Goal: Information Seeking & Learning: Find specific page/section

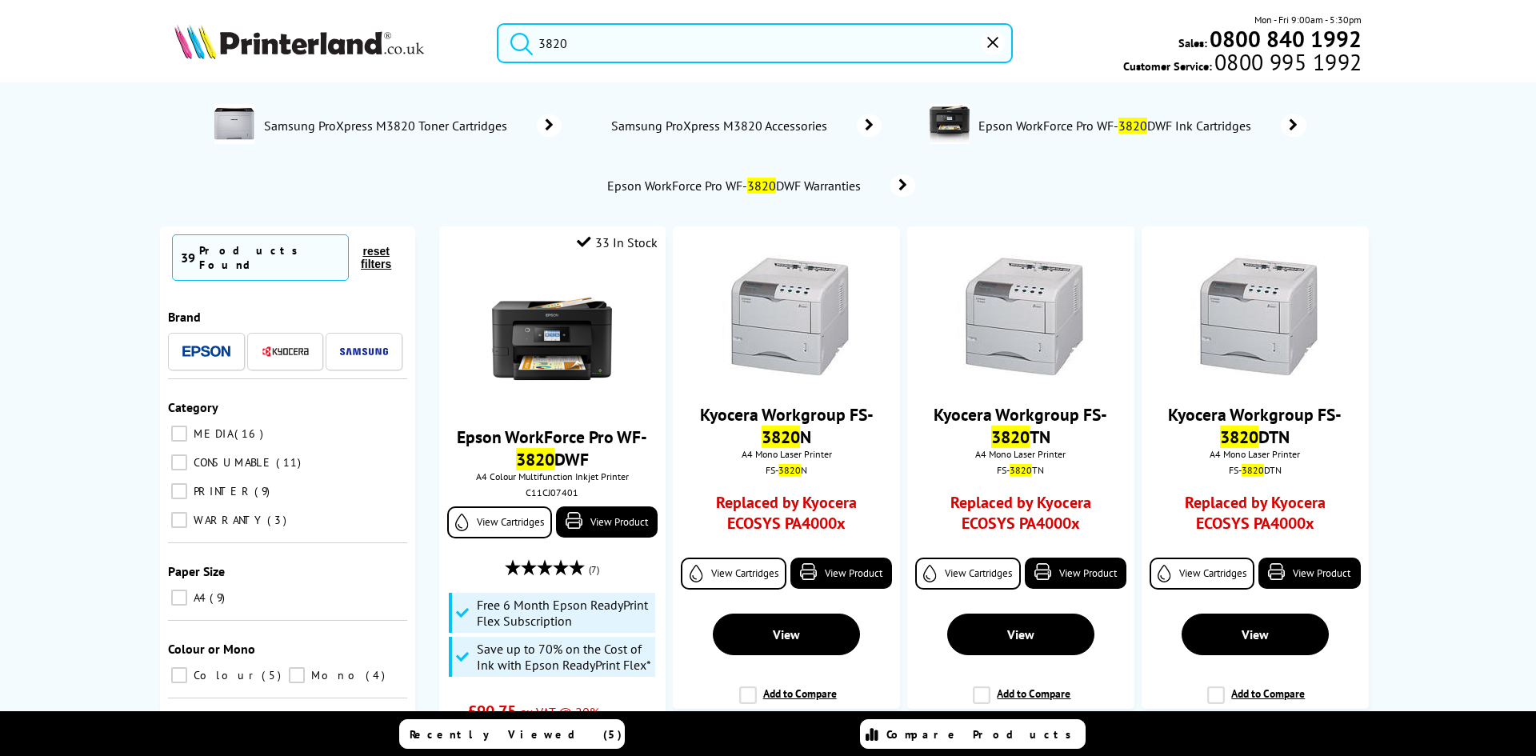
drag, startPoint x: 586, startPoint y: 40, endPoint x: 451, endPoint y: 53, distance: 135.0
click at [451, 53] on div "3820 Mon - Fri 9:00am - 5:30pm Sales: 0800 840 1992 Customer Service: 0800 995 …" at bounding box center [768, 47] width 1280 height 70
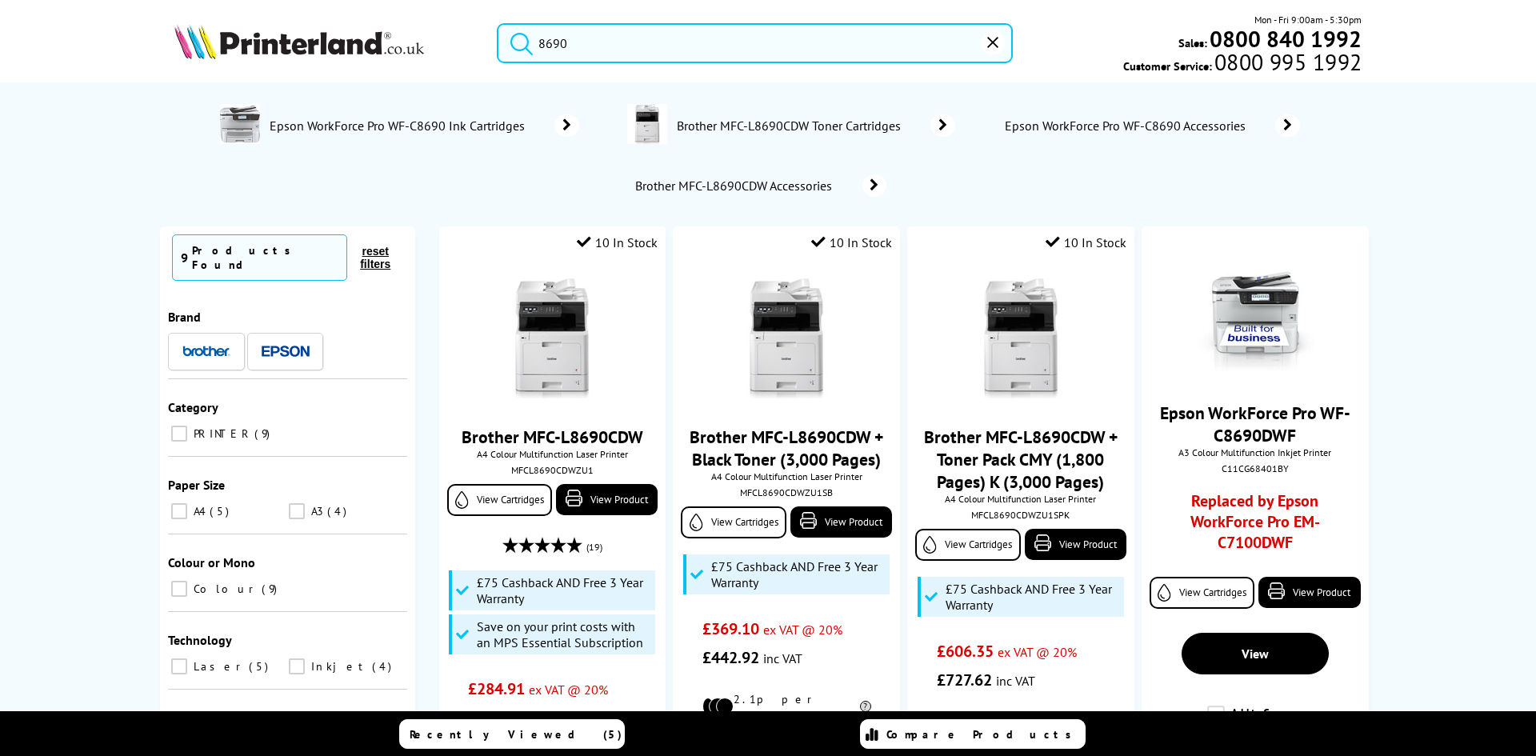
type input "8690"
click at [498, 23] on button "submit" at bounding box center [518, 40] width 40 height 35
click at [551, 436] on link "Brother MFC-L8690CDW" at bounding box center [553, 437] width 182 height 22
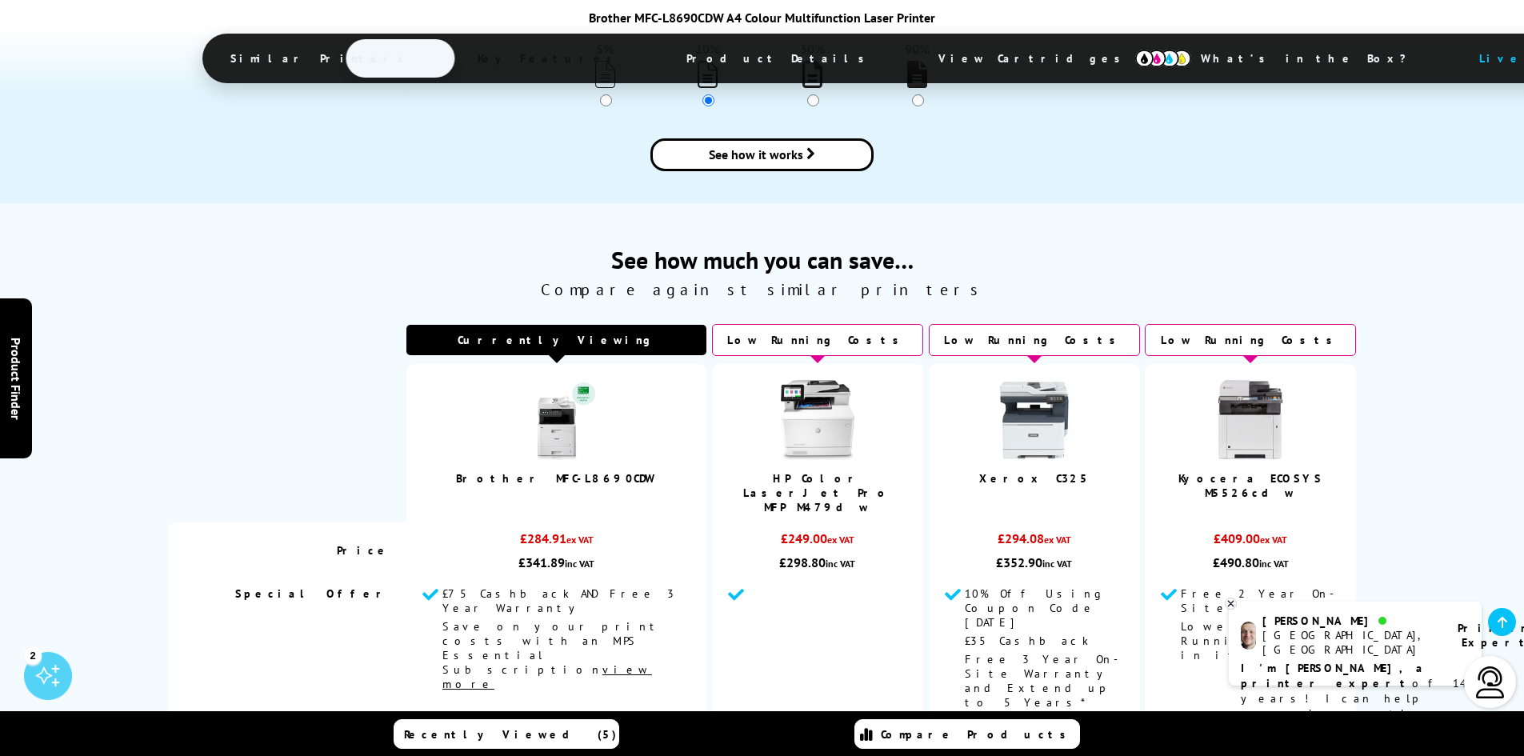
scroll to position [1973, 0]
